Goal: Communication & Community: Answer question/provide support

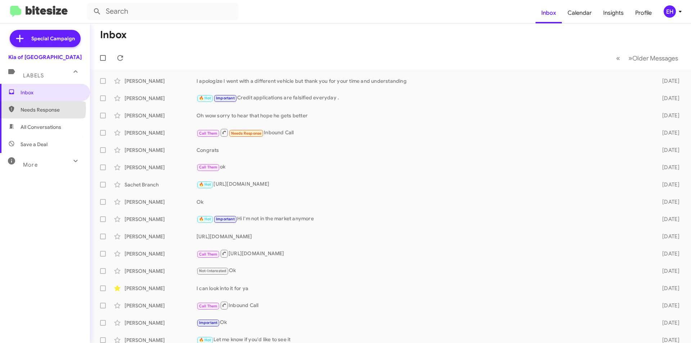
click at [42, 108] on span "Needs Response" at bounding box center [51, 109] width 61 height 7
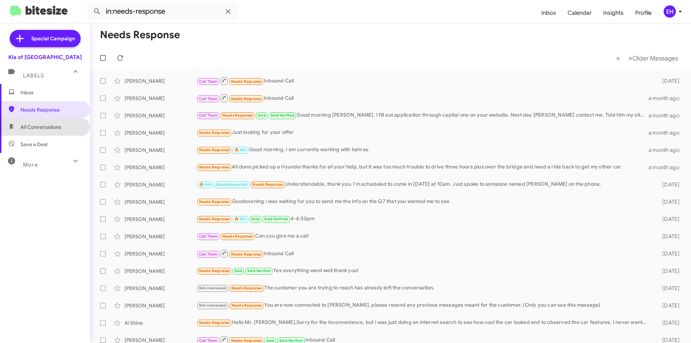
click at [48, 126] on span "All Conversations" at bounding box center [41, 127] width 41 height 7
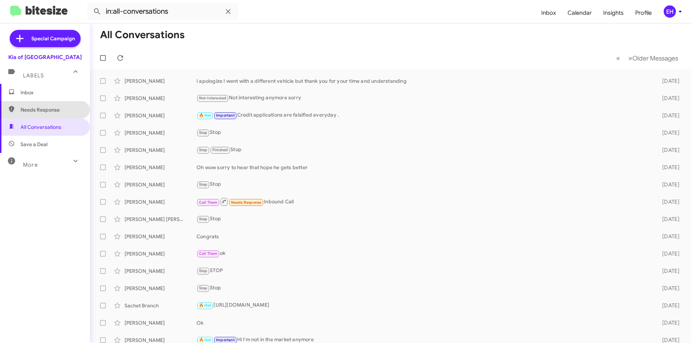
click at [46, 107] on span "Needs Response" at bounding box center [51, 109] width 61 height 7
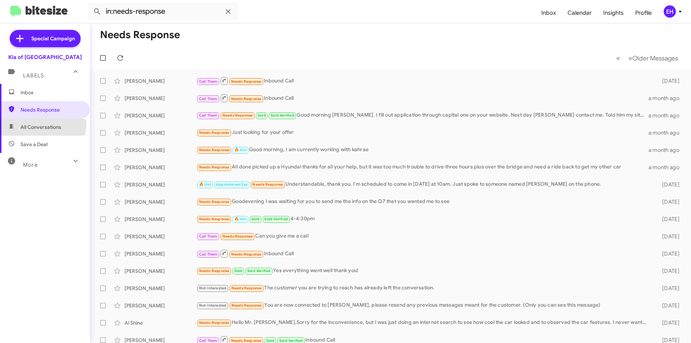
click at [40, 124] on span "All Conversations" at bounding box center [41, 127] width 41 height 7
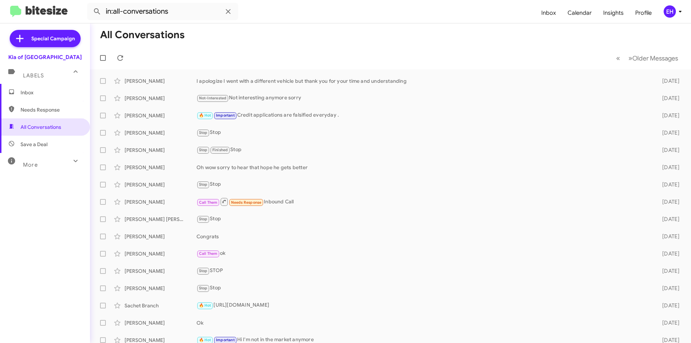
drag, startPoint x: 49, startPoint y: 143, endPoint x: 48, endPoint y: 139, distance: 4.2
click at [49, 143] on span "Save a Deal" at bounding box center [45, 144] width 90 height 17
type input "in:not-interested"
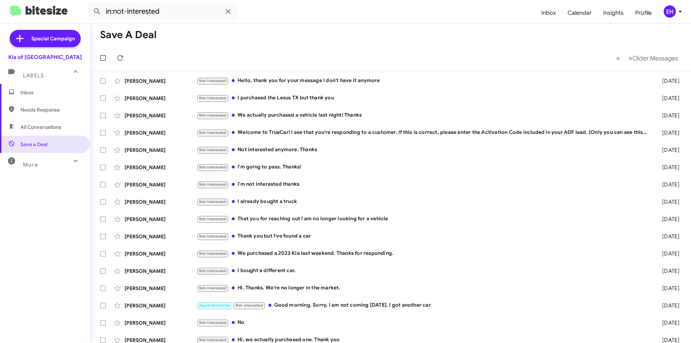
click at [43, 91] on span "Inbox" at bounding box center [51, 92] width 61 height 7
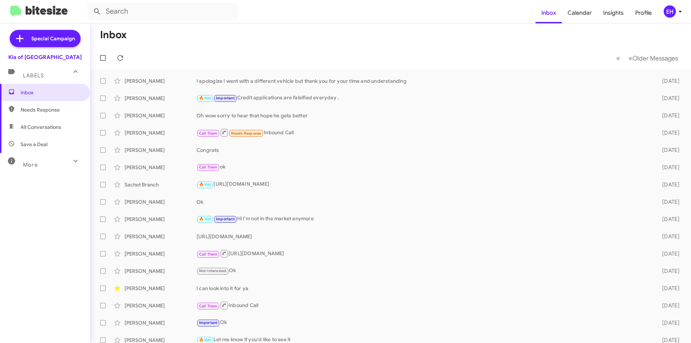
click at [34, 112] on span "Needs Response" at bounding box center [51, 109] width 61 height 7
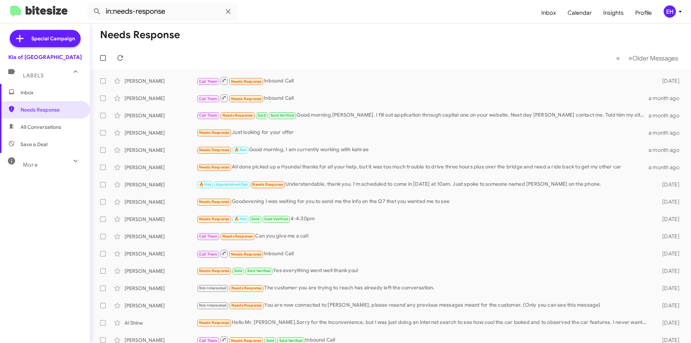
click at [33, 130] on span "All Conversations" at bounding box center [41, 127] width 41 height 7
type input "in:all-conversations"
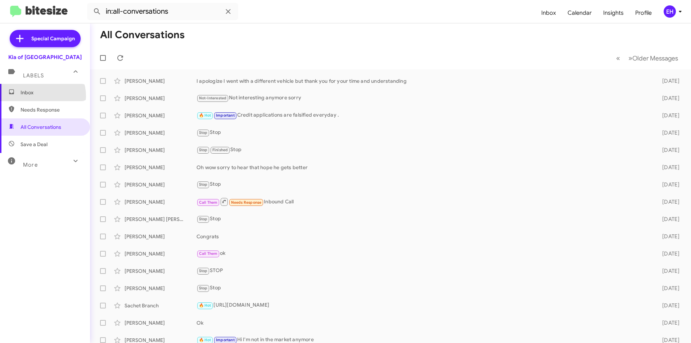
click at [38, 96] on span "Inbox" at bounding box center [45, 92] width 90 height 17
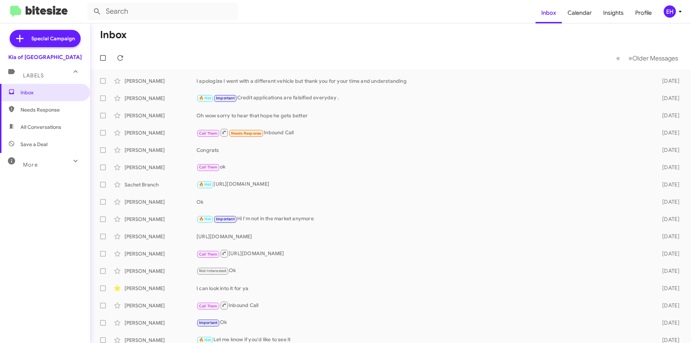
click at [46, 112] on span "Needs Response" at bounding box center [51, 109] width 61 height 7
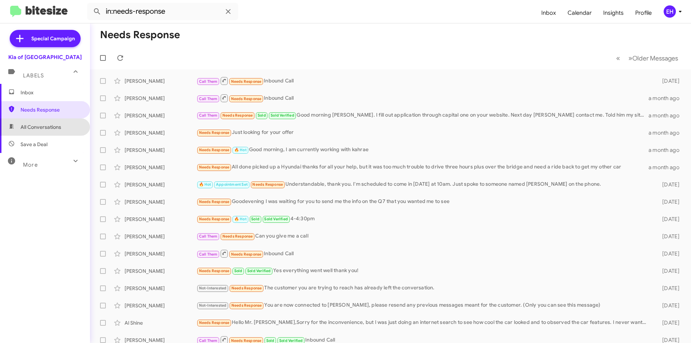
click at [64, 124] on span "All Conversations" at bounding box center [45, 126] width 90 height 17
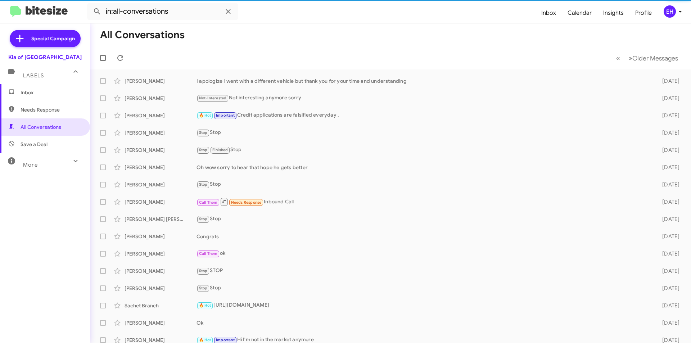
click at [54, 145] on span "Save a Deal" at bounding box center [45, 144] width 90 height 17
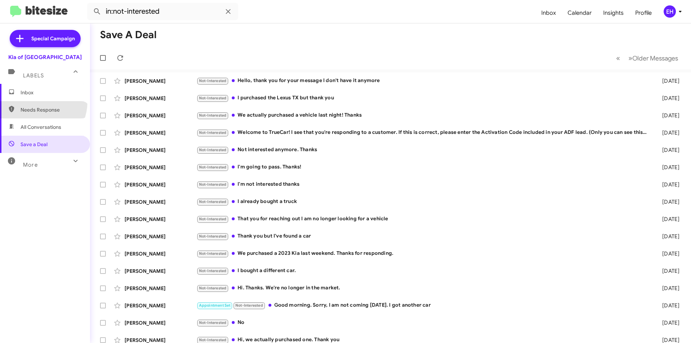
click at [35, 102] on span "Needs Response" at bounding box center [45, 109] width 90 height 17
type input "in:needs-response"
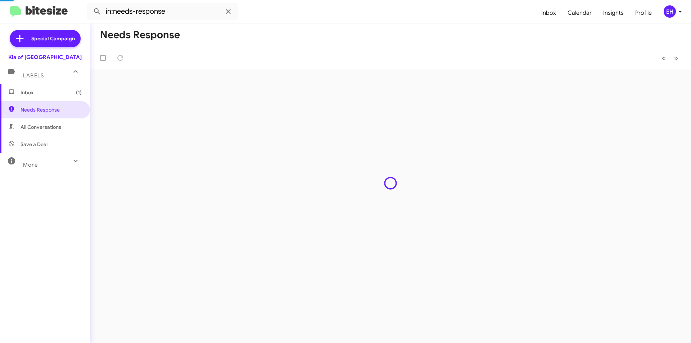
click at [34, 91] on span "Inbox (1)" at bounding box center [51, 92] width 61 height 7
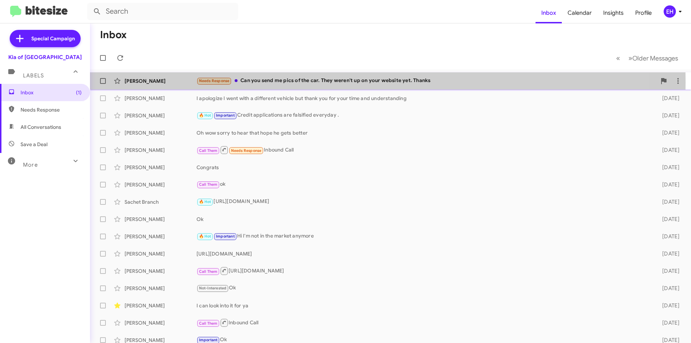
click at [302, 82] on div "Needs Response Can you send me pics of the car. They weren't up on your website…" at bounding box center [427, 81] width 460 height 8
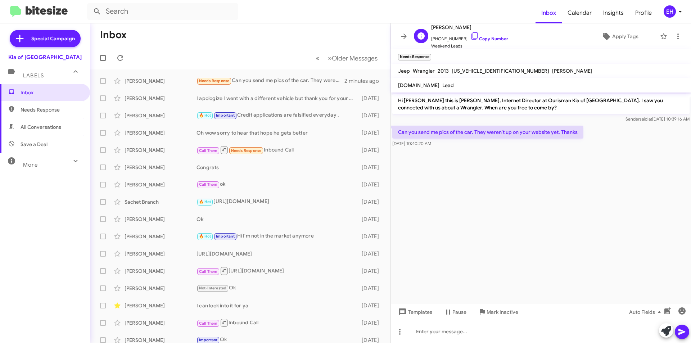
drag, startPoint x: 493, startPoint y: 35, endPoint x: 492, endPoint y: 40, distance: 5.8
click at [493, 36] on span "+14109844435 Copy Number" at bounding box center [469, 37] width 77 height 11
click at [493, 40] on link "Copy Number" at bounding box center [490, 38] width 38 height 5
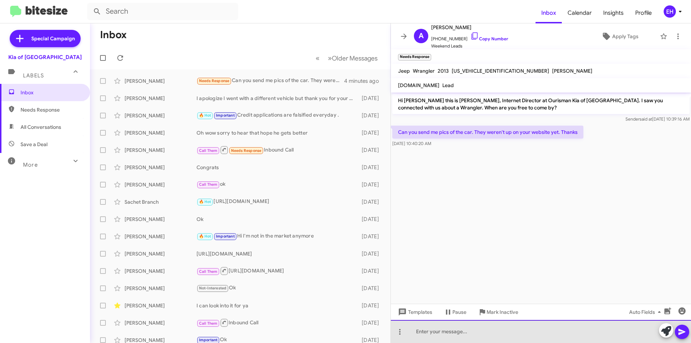
click at [487, 331] on div at bounding box center [541, 331] width 300 height 23
click at [487, 333] on div at bounding box center [541, 331] width 300 height 23
click at [482, 332] on div "The vehicle is off location atthe moment being md stae inspected" at bounding box center [541, 331] width 300 height 23
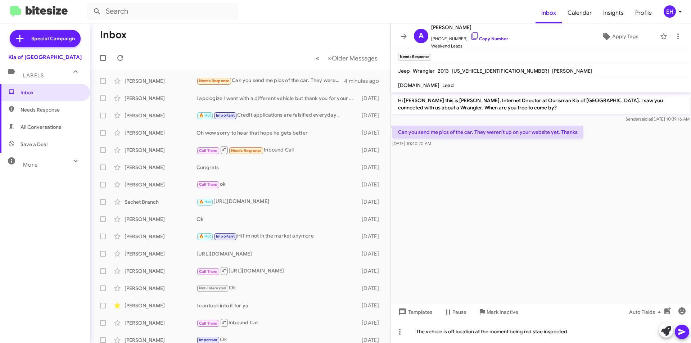
click at [679, 334] on icon at bounding box center [682, 332] width 7 height 6
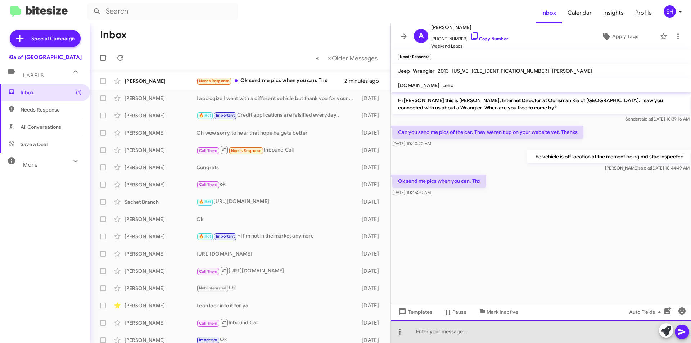
click at [483, 327] on div at bounding box center [541, 331] width 300 height 23
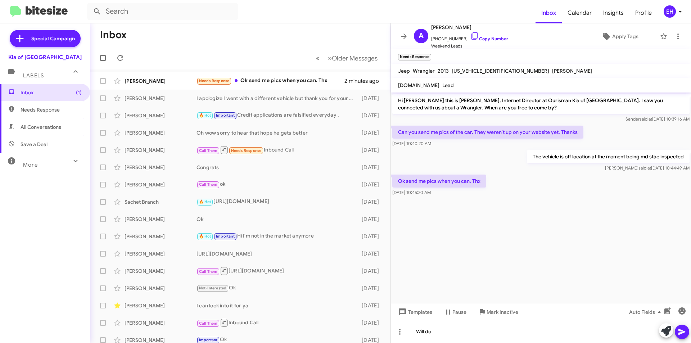
click at [685, 331] on icon at bounding box center [682, 332] width 9 height 9
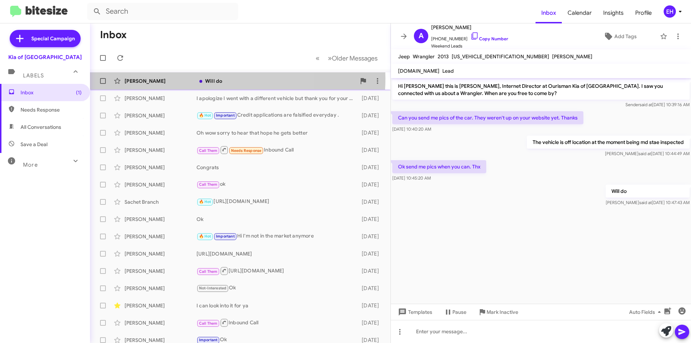
click at [212, 78] on div "Will do" at bounding box center [277, 80] width 160 height 7
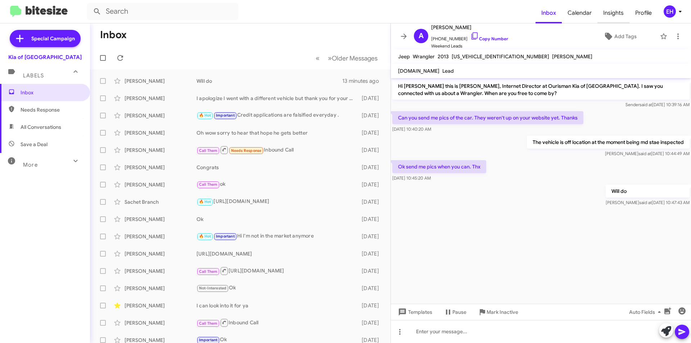
drag, startPoint x: 623, startPoint y: 11, endPoint x: 606, endPoint y: 17, distance: 17.1
click at [622, 12] on span "Insights" at bounding box center [614, 13] width 32 height 21
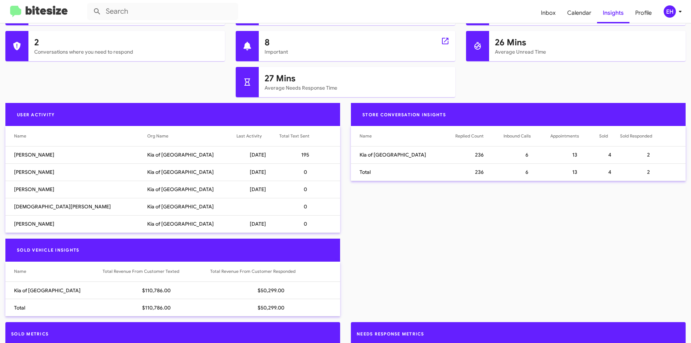
scroll to position [216, 0]
